Goal: Use online tool/utility: Utilize a website feature to perform a specific function

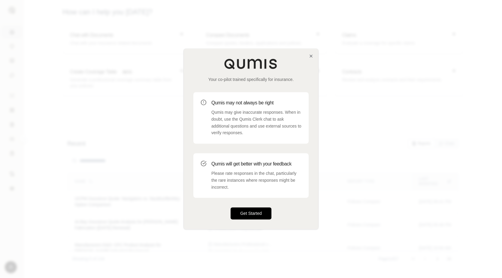
click at [256, 210] on button "Get Started" at bounding box center [251, 213] width 41 height 12
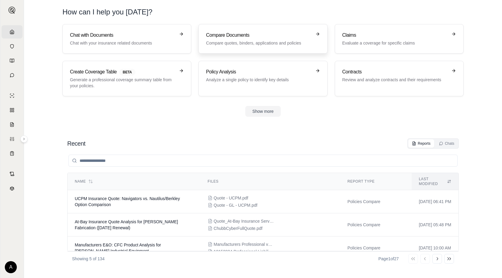
click at [237, 35] on h3 "Compare Documents" at bounding box center [258, 35] width 105 height 7
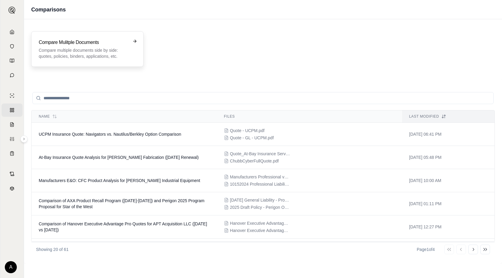
click at [70, 53] on p "Compare multiple documents side by side: quotes, policies, binders, application…" at bounding box center [83, 53] width 89 height 12
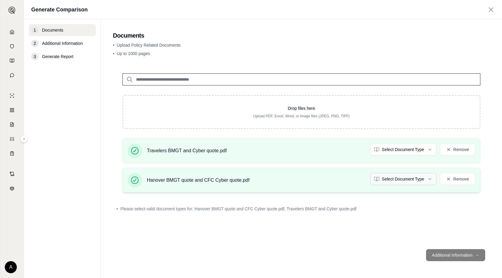
click at [431, 180] on html "Home Vault Prompts Chats Single Policy Comparisons Claims Custom Report Coverag…" at bounding box center [251, 139] width 502 height 278
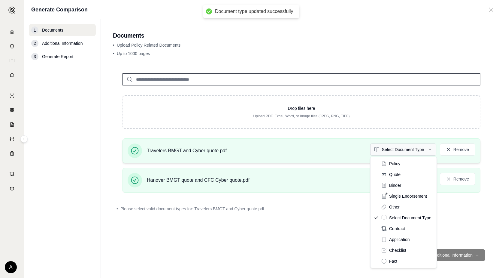
click at [431, 149] on html "Document type updated successfully Home Vault Prompts Chats Single Policy Compa…" at bounding box center [251, 139] width 502 height 278
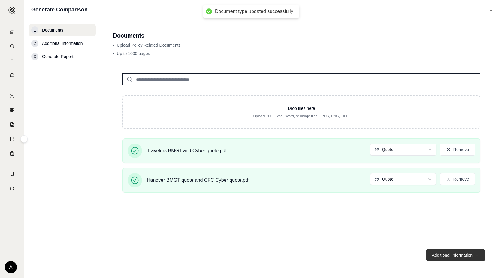
click at [441, 254] on button "Additional Information →" at bounding box center [455, 255] width 59 height 12
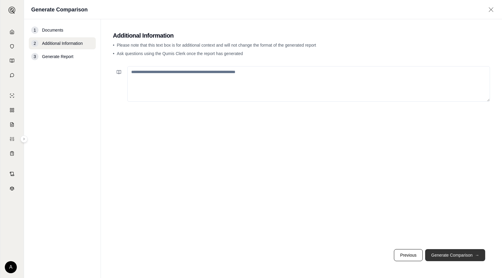
click at [447, 255] on button "Generate Comparison →" at bounding box center [455, 255] width 60 height 12
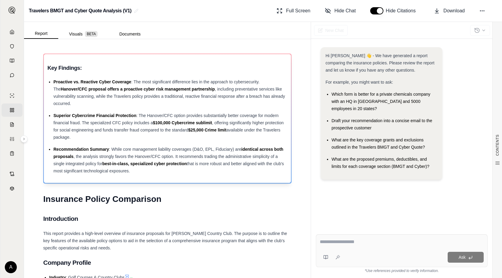
click at [55, 115] on span "Superior Cybercrime Financial Protection" at bounding box center [94, 115] width 83 height 5
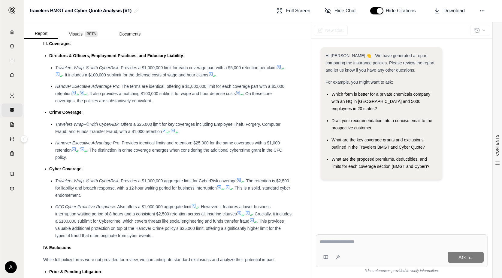
scroll to position [811, 0]
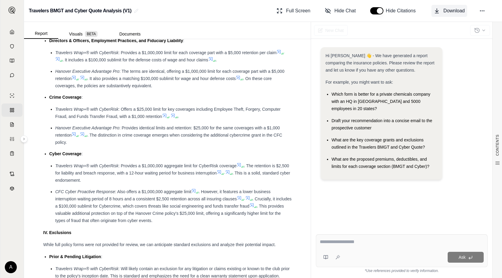
click at [451, 10] on span "Download" at bounding box center [454, 10] width 21 height 7
